Goal: Task Accomplishment & Management: Use online tool/utility

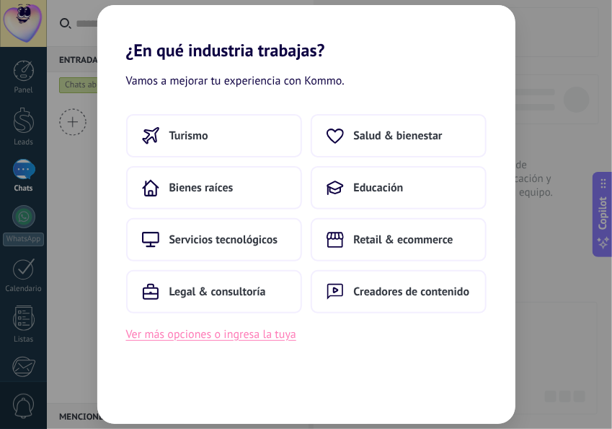
click at [204, 335] on button "Ver más opciones o ingresa la tuya" at bounding box center [211, 334] width 170 height 19
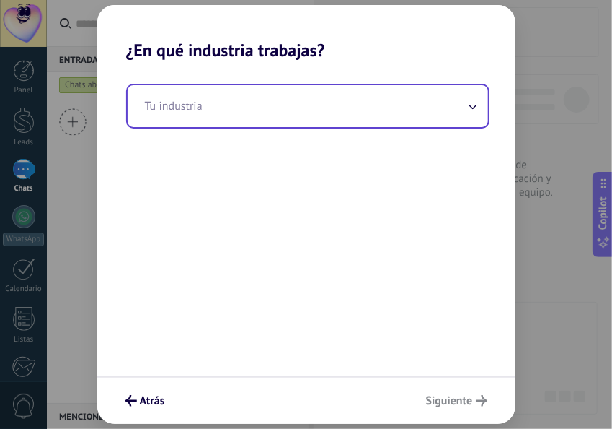
click at [329, 108] on input "text" at bounding box center [308, 106] width 361 height 42
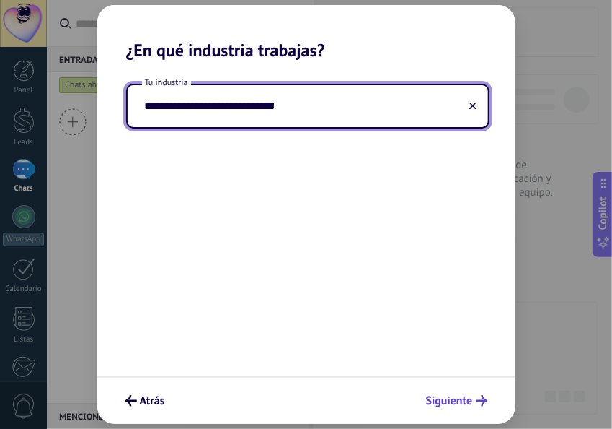
type input "**********"
click at [439, 403] on span "Siguiente" at bounding box center [449, 400] width 47 height 10
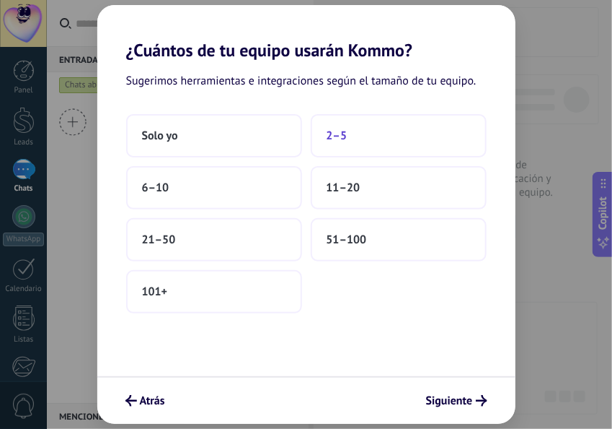
click at [354, 139] on button "2–5" at bounding box center [399, 135] width 176 height 43
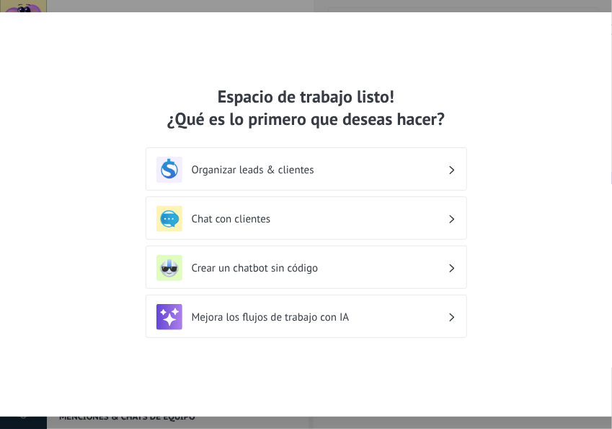
click at [442, 180] on div "Organizar leads & clientes" at bounding box center [307, 170] width 300 height 26
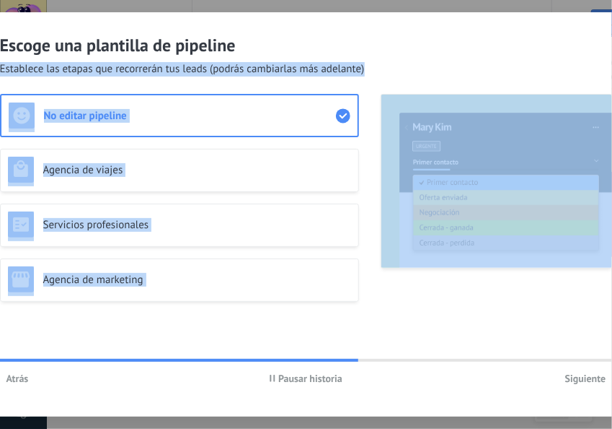
drag, startPoint x: 541, startPoint y: 34, endPoint x: 501, endPoint y: 61, distance: 48.2
click at [509, 107] on div "Escoge una plantilla de pipeline Establece las etapas que recorrerán tus leads …" at bounding box center [306, 214] width 656 height 404
click at [442, 56] on div "Escoge una plantilla de pipeline Establece las etapas que recorrerán tus leads …" at bounding box center [306, 44] width 656 height 64
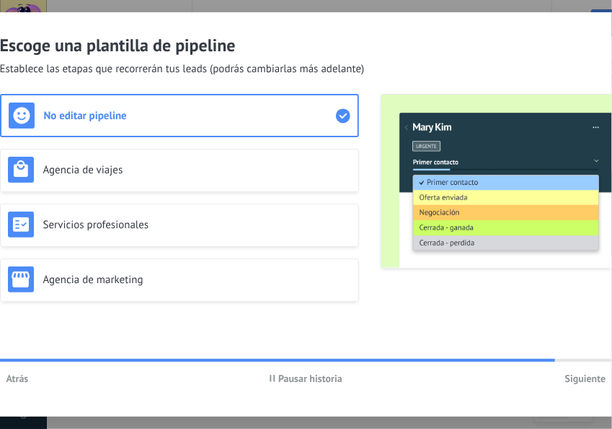
click at [24, 381] on span "Atrás" at bounding box center [17, 378] width 22 height 10
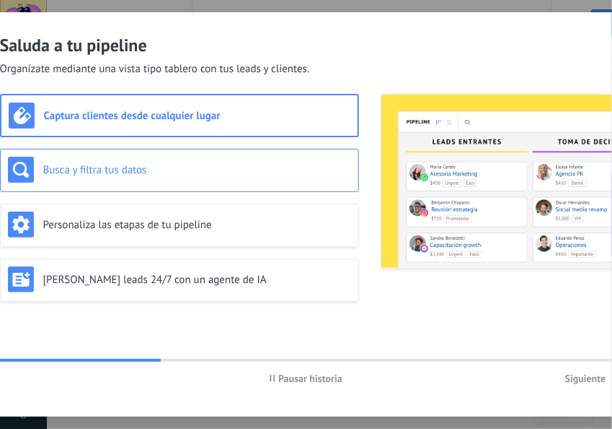
click at [133, 186] on div "Busca y filtra tus datos" at bounding box center [179, 170] width 359 height 43
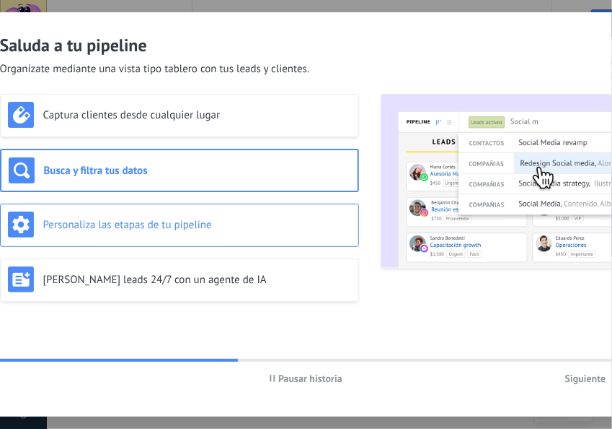
click at [151, 232] on div "Personaliza las etapas de tu pipeline" at bounding box center [179, 224] width 343 height 26
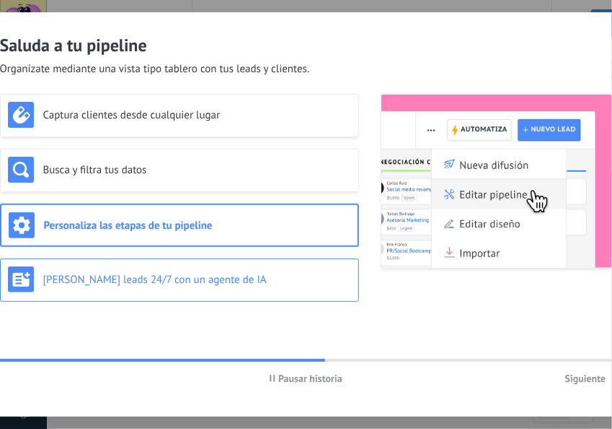
click at [175, 287] on div "[PERSON_NAME] leads 24/7 con un agente de IA" at bounding box center [179, 279] width 343 height 26
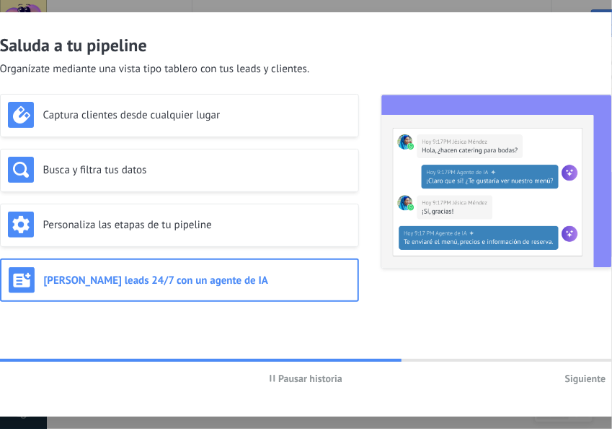
click at [581, 383] on span "Siguiente" at bounding box center [586, 378] width 41 height 10
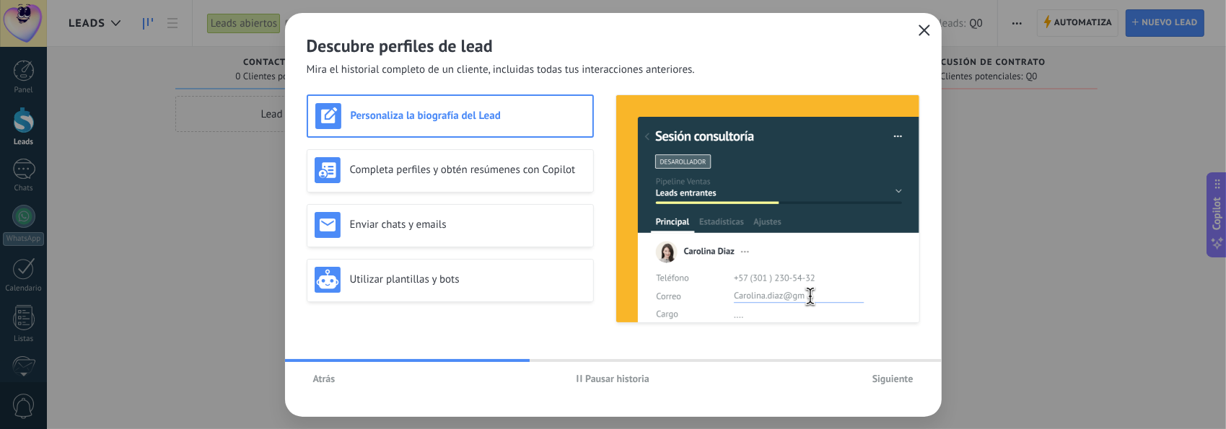
click at [612, 25] on icon "button" at bounding box center [924, 31] width 12 height 12
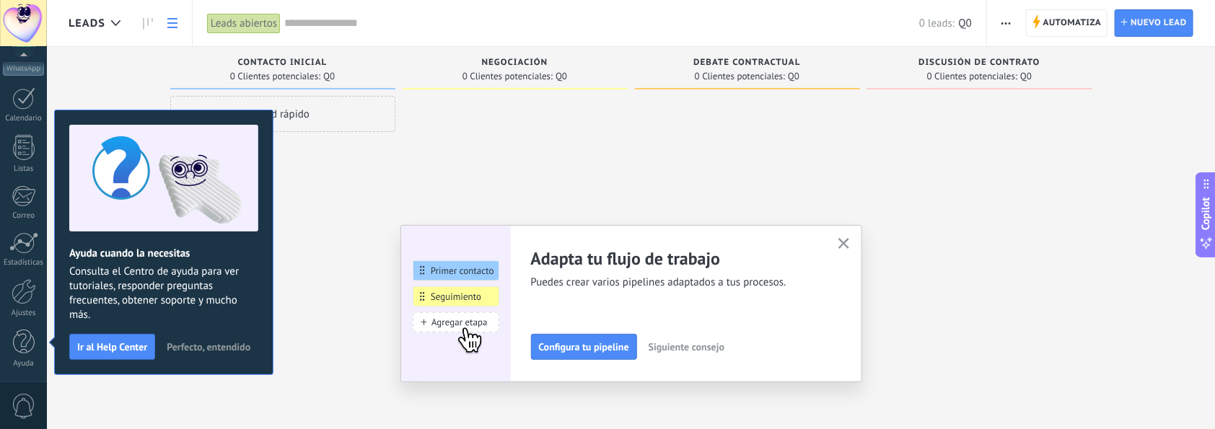
click at [172, 33] on link at bounding box center [172, 23] width 25 height 28
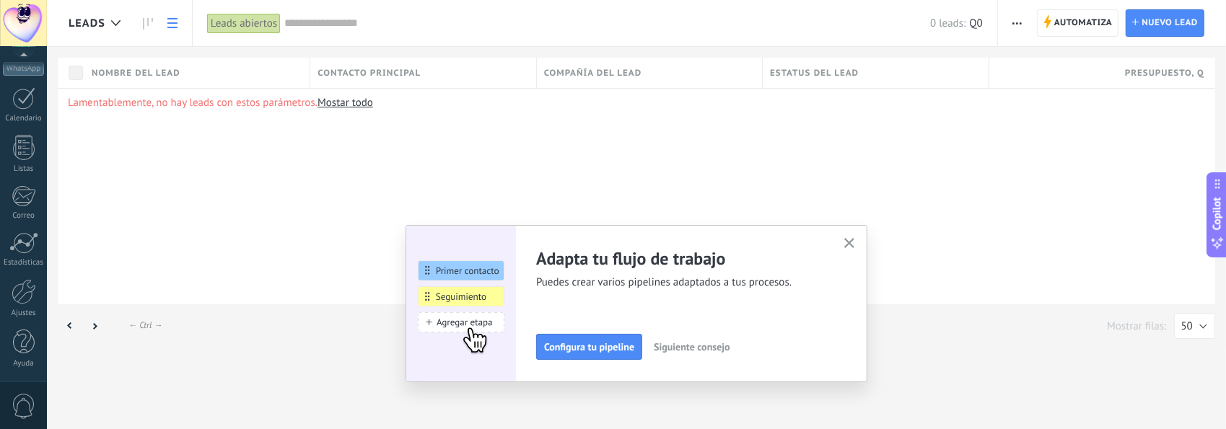
click at [612, 241] on icon "button" at bounding box center [849, 243] width 11 height 11
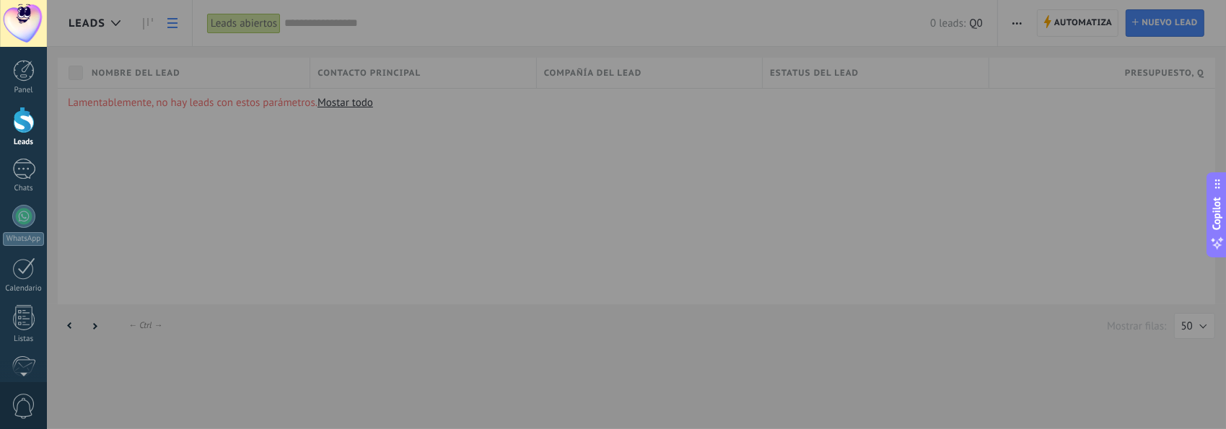
click at [536, 151] on div at bounding box center [660, 214] width 1226 height 429
click at [27, 168] on div at bounding box center [23, 169] width 23 height 21
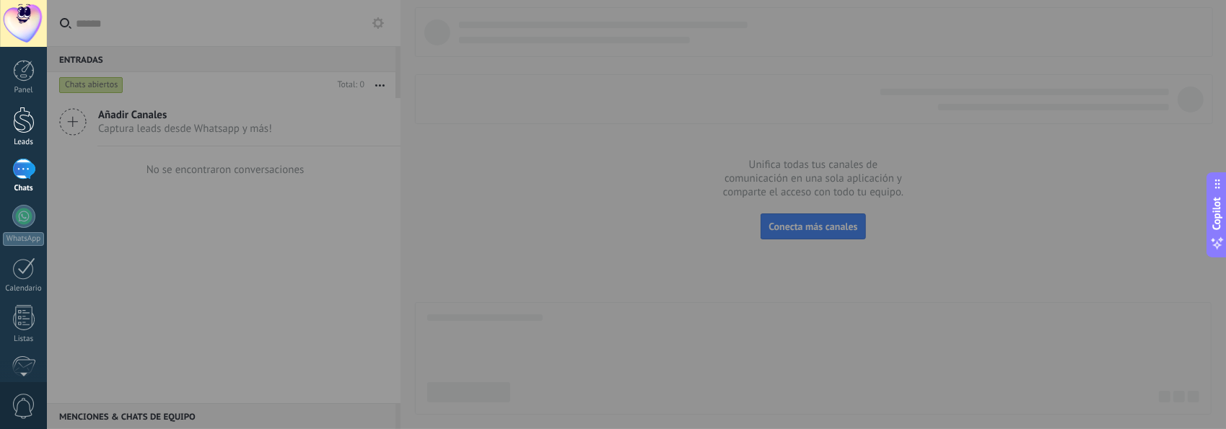
click at [31, 133] on link "Leads" at bounding box center [23, 127] width 47 height 40
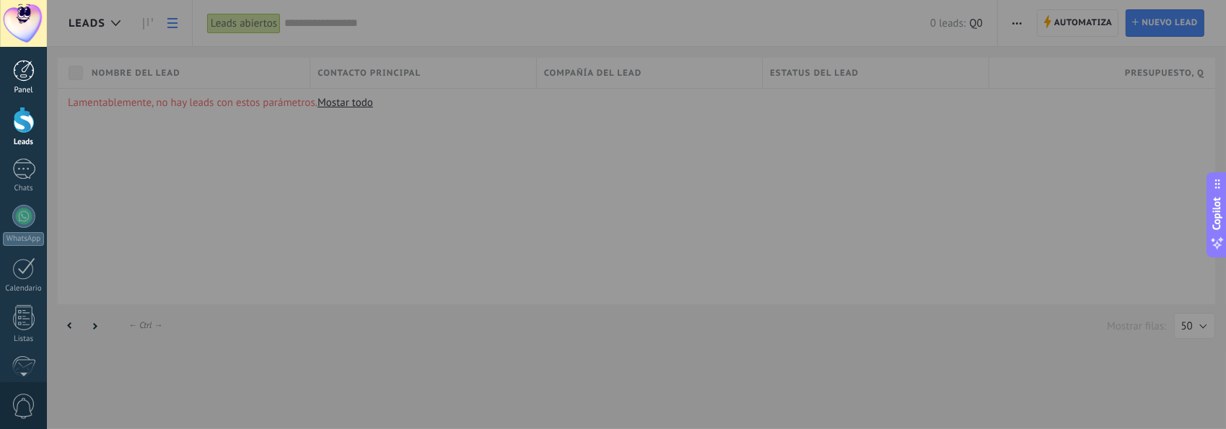
click at [27, 81] on link "Panel" at bounding box center [23, 77] width 47 height 35
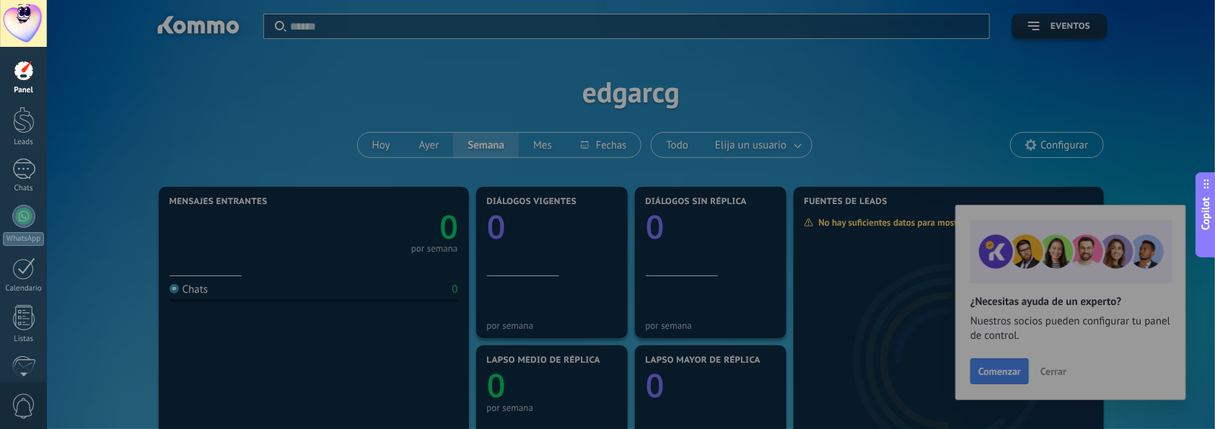
click at [612, 76] on div at bounding box center [654, 214] width 1215 height 429
